Goal: Find contact information: Find contact information

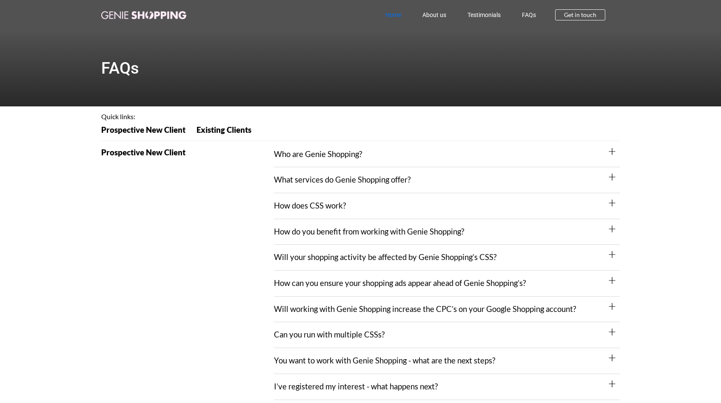
click at [389, 15] on link "Home" at bounding box center [393, 15] width 37 height 20
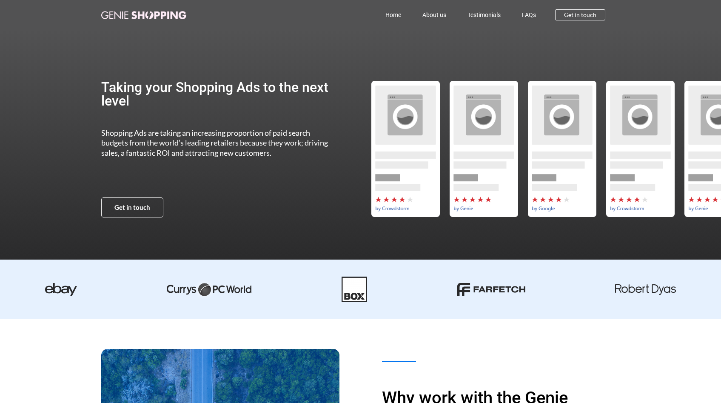
click at [392, 17] on link "Home" at bounding box center [393, 15] width 37 height 20
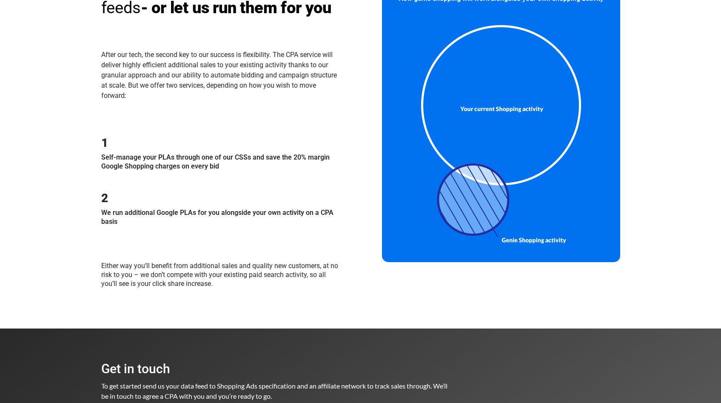
scroll to position [979, 0]
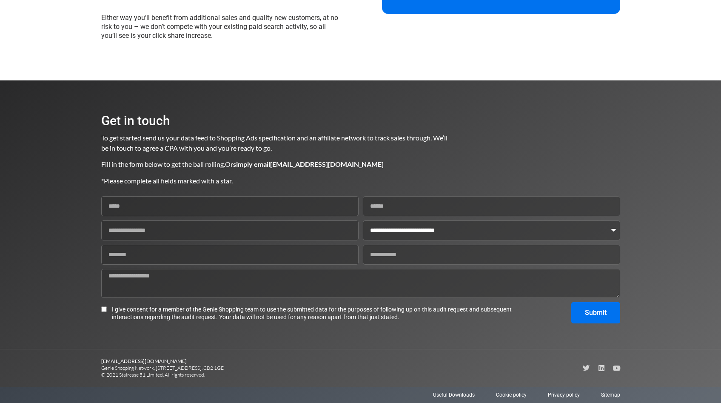
drag, startPoint x: 236, startPoint y: 370, endPoint x: 213, endPoint y: 370, distance: 23.0
click at [213, 370] on p "[EMAIL_ADDRESS][DOMAIN_NAME] Genie Shopping Network, [STREET_ADDRESS]. CB2 1GE …" at bounding box center [231, 368] width 260 height 20
copy p "CB2 1GE"
drag, startPoint x: 184, startPoint y: 371, endPoint x: 167, endPoint y: 369, distance: 17.2
click at [167, 369] on p "advertising@genieshopping.co.uk Genie Shopping Network, 9 Hills Road, Cambridge…" at bounding box center [231, 368] width 260 height 20
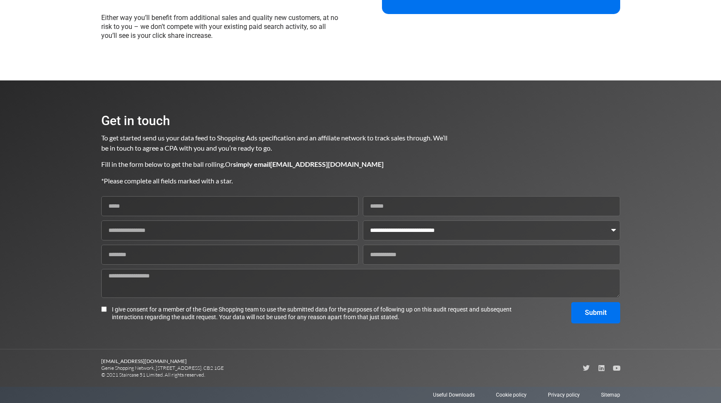
click at [166, 370] on p "advertising@genieshopping.co.uk Genie Shopping Network, 9 Hills Road, Cambridge…" at bounding box center [231, 368] width 260 height 20
drag, startPoint x: 159, startPoint y: 370, endPoint x: 183, endPoint y: 368, distance: 23.9
click at [183, 368] on p "advertising@genieshopping.co.uk Genie Shopping Network, 9 Hills Road, Cambridge…" at bounding box center [231, 368] width 260 height 20
copy p "9 Hills Road"
click at [257, 377] on p "advertising@genieshopping.co.uk Genie Shopping Network, 9 Hills Road, Cambridge…" at bounding box center [231, 368] width 260 height 20
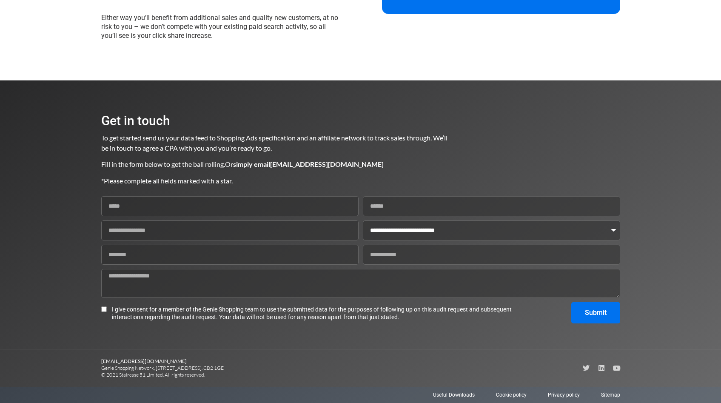
drag, startPoint x: 238, startPoint y: 368, endPoint x: 103, endPoint y: 368, distance: 135.3
click at [103, 368] on p "advertising@genieshopping.co.uk Genie Shopping Network, 9 Hills Road, Cambridge…" at bounding box center [231, 368] width 260 height 20
copy p "Genie Shopping Network, [STREET_ADDRESS]. CB2 1GE"
